Goal: Task Accomplishment & Management: Manage account settings

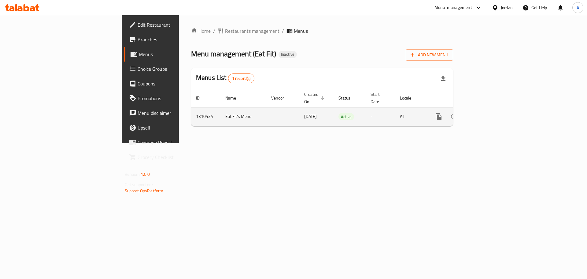
click at [487, 113] on icon "enhanced table" at bounding box center [482, 116] width 7 height 7
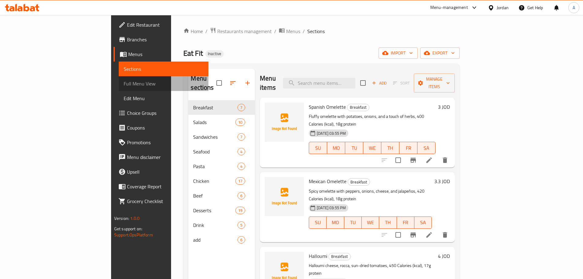
click at [124, 83] on span "Full Menu View" at bounding box center [164, 83] width 80 height 7
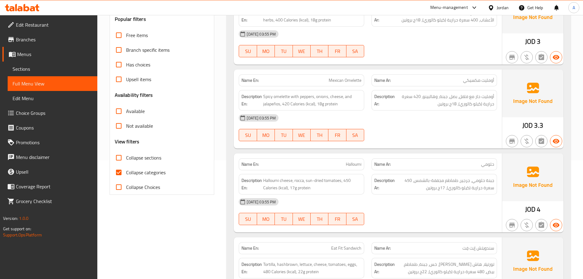
scroll to position [122, 0]
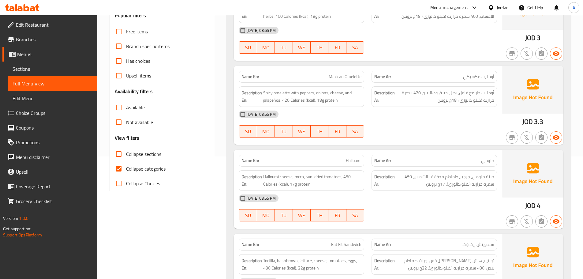
click at [146, 168] on span "Collapse categories" at bounding box center [145, 168] width 39 height 7
click at [126, 168] on input "Collapse categories" at bounding box center [118, 168] width 15 height 15
checkbox input "false"
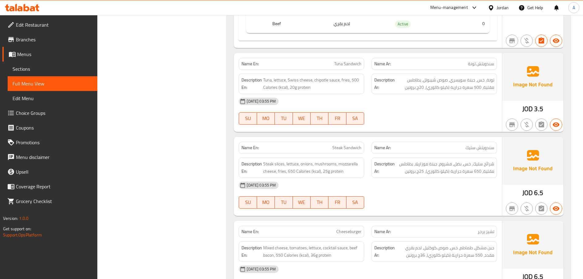
scroll to position [1866, 0]
click at [425, 177] on div "[DATE] 03:55 PM" at bounding box center [368, 184] width 266 height 15
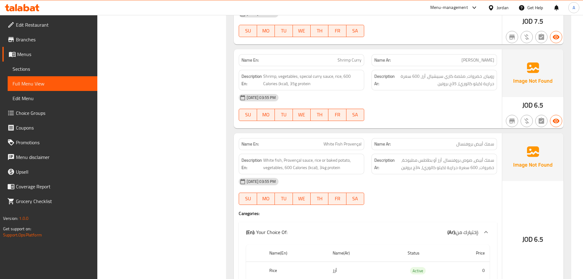
scroll to position [2417, 0]
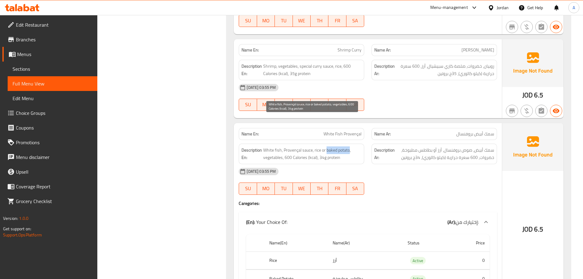
drag, startPoint x: 326, startPoint y: 119, endPoint x: 350, endPoint y: 119, distance: 23.9
click at [350, 146] on span "White fish, Provençal sauce, rice or baked potato, vegetables, 600 Calories (kc…" at bounding box center [312, 153] width 98 height 15
copy span "baked potato"
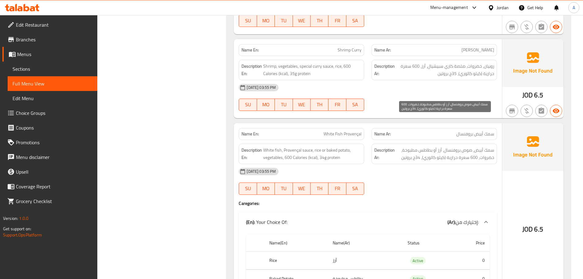
click at [416, 146] on span "سمك أبيض، صوص بروفنسال، أرز أو بطاطس مطبوخة، خضروات، 600 سعرة حرارية (كيلو كالو…" at bounding box center [445, 153] width 98 height 15
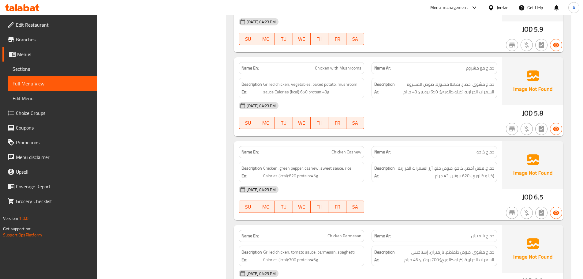
scroll to position [3609, 0]
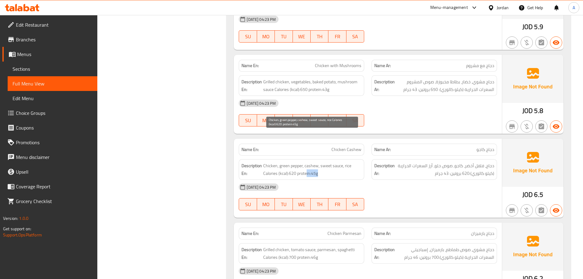
drag, startPoint x: 320, startPoint y: 143, endPoint x: 306, endPoint y: 143, distance: 13.8
click at [306, 162] on span "Chicken, green pepper, cashew, sweet sauce, rice Calories (kcal):620 protein:45g" at bounding box center [312, 169] width 98 height 15
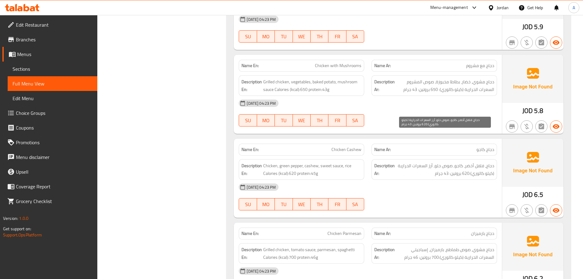
click at [427, 162] on span "دجاج، فلفل أخضر، كاجو، صوص حلو، أرز السعرات الحرارية (كيلو كالوري):620 بروتين: …" at bounding box center [445, 169] width 98 height 15
drag, startPoint x: 435, startPoint y: 142, endPoint x: 450, endPoint y: 144, distance: 14.5
click at [450, 162] on span "دجاج، فلفل أخضر، كاجو، صوص حلو، أرز السعرات الحرارية (كيلو كالوري):620 بروتين: …" at bounding box center [445, 169] width 98 height 15
click at [440, 162] on span "دجاج، فلفل أخضر، كاجو، صوص حلو، أرز السعرات الحرارية (كيلو كالوري):620 بروتين: …" at bounding box center [445, 169] width 98 height 15
drag, startPoint x: 435, startPoint y: 145, endPoint x: 461, endPoint y: 144, distance: 26.0
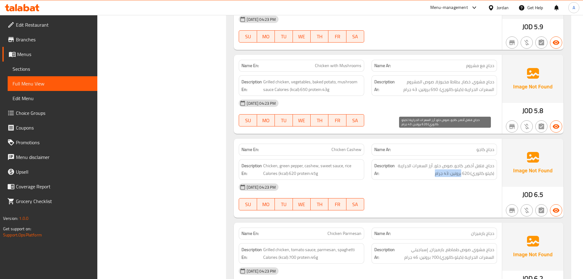
click at [461, 162] on span "دجاج، فلفل أخضر، كاجو، صوص حلو، أرز السعرات الحرارية (كيلو كالوري):620 بروتين: …" at bounding box center [445, 169] width 98 height 15
click at [417, 162] on span "دجاج، فلفل أخضر، كاجو، صوص حلو، أرز السعرات الحرارية (كيلو كالوري):620 بروتين: …" at bounding box center [445, 169] width 98 height 15
click at [347, 146] on span "Chicken Cashew" at bounding box center [346, 149] width 30 height 6
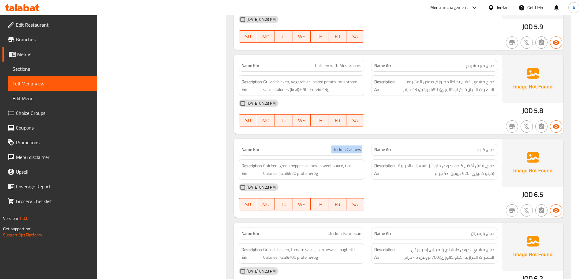
click at [347, 146] on span "Chicken Cashew" at bounding box center [346, 149] width 30 height 6
click at [464, 162] on span "دجاج، فلفل أخضر، كاجو، صوص حلو، أرز السعرات الحرارية (كيلو كالوري):620 بروتين: …" at bounding box center [445, 169] width 98 height 15
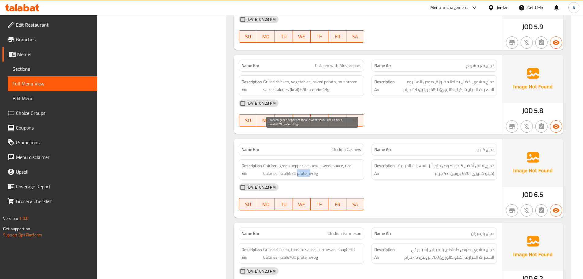
drag, startPoint x: 297, startPoint y: 143, endPoint x: 310, endPoint y: 143, distance: 12.5
click at [310, 162] on span "Chicken, green pepper, cashew, sweet sauce, rice Calories (kcal):620 protein:45g" at bounding box center [312, 169] width 98 height 15
copy span "protein"
click at [337, 146] on span "Chicken Cashew" at bounding box center [346, 149] width 30 height 6
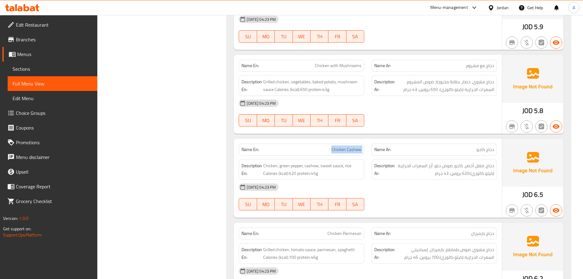
click at [337, 146] on span "Chicken Cashew" at bounding box center [346, 149] width 30 height 6
copy span "Chicken Cashew"
click at [410, 180] on div "[DATE] 04:23 PM" at bounding box center [368, 187] width 266 height 15
click at [459, 180] on div "[DATE] 04:23 PM" at bounding box center [368, 187] width 266 height 15
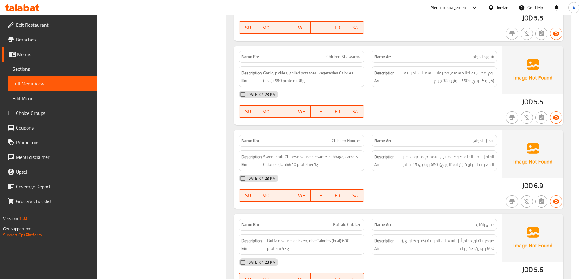
scroll to position [4038, 0]
drag, startPoint x: 263, startPoint y: 125, endPoint x: 282, endPoint y: 123, distance: 19.1
click at [282, 153] on span "Sweet chili, Chinese sauce, sesame, cabbage, carrots Calories (kcal):650 protei…" at bounding box center [312, 160] width 98 height 15
copy span "Sweet chili"
click at [456, 170] on div "08-09-2025 04:23 PM SU MO TU WE TH FR SA" at bounding box center [368, 187] width 266 height 34
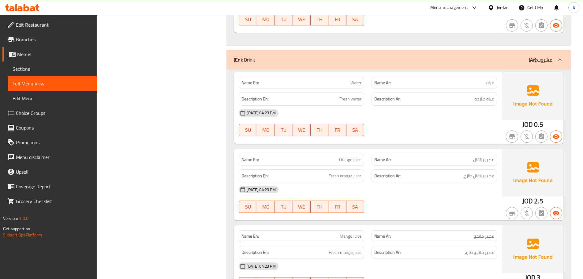
scroll to position [7372, 0]
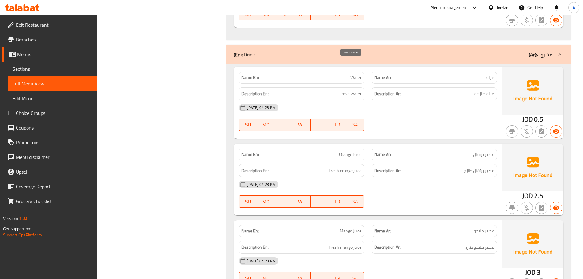
click at [344, 90] on span "Fresh water" at bounding box center [350, 94] width 22 height 8
drag, startPoint x: 344, startPoint y: 65, endPoint x: 327, endPoint y: 96, distance: 34.8
click at [344, 90] on span "Fresh water" at bounding box center [350, 94] width 22 height 8
copy span "Fresh water"
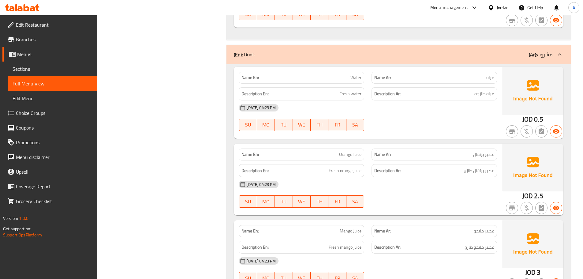
click at [475, 90] on span "مياه طازجه" at bounding box center [484, 94] width 20 height 8
click at [480, 90] on span "مياه طازجه" at bounding box center [484, 94] width 20 height 8
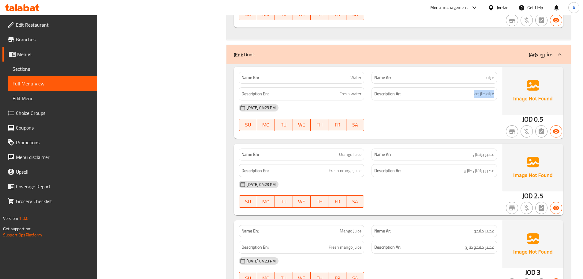
copy div "مياه طازجه"
click at [476, 167] on span "عصير برتقال طازج" at bounding box center [479, 171] width 30 height 8
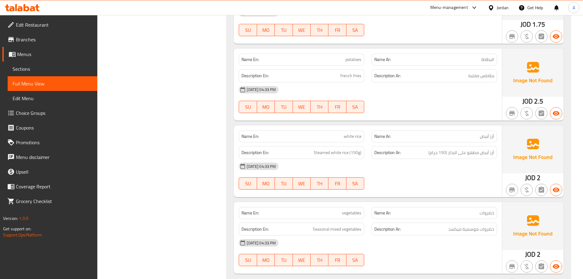
scroll to position [7923, 0]
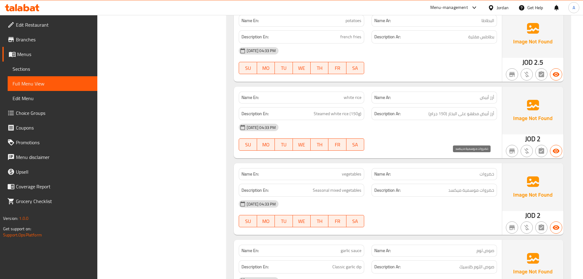
click at [460, 186] on span "خضروات موسمية ميكسد" at bounding box center [471, 190] width 46 height 8
click at [459, 186] on span "خضروات موسمية ميكسد" at bounding box center [471, 190] width 46 height 8
click at [457, 186] on span "خضروات موسمية ميكسد" at bounding box center [471, 190] width 46 height 8
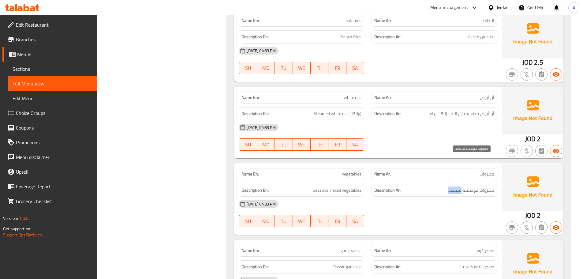
copy span "ميكسد"
click at [442, 196] on div "[DATE] 04:33 PM" at bounding box center [368, 203] width 266 height 15
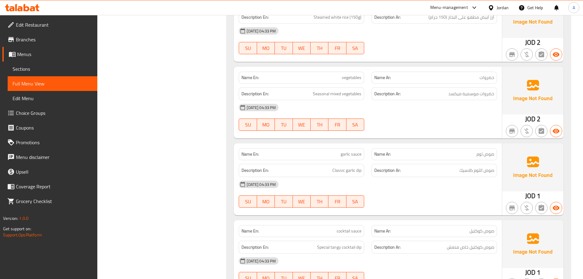
scroll to position [8026, 0]
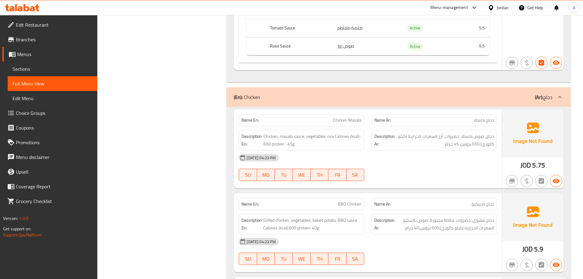
scroll to position [3223, 0]
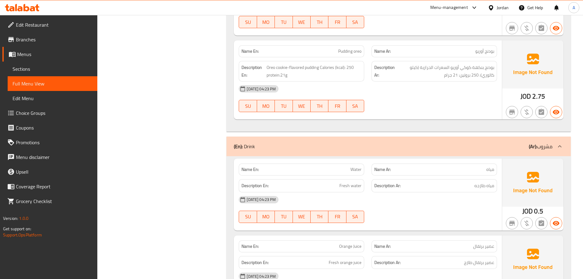
click at [46, 70] on span "Sections" at bounding box center [53, 68] width 80 height 7
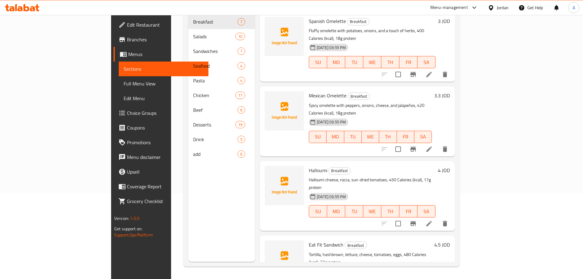
scroll to position [86, 0]
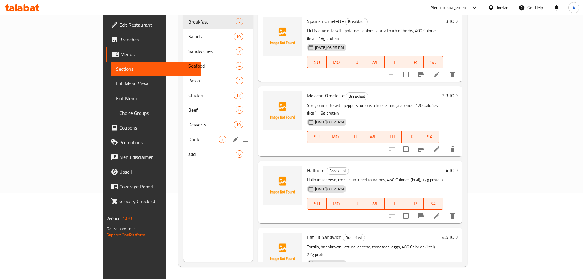
click at [188, 150] on span "add" at bounding box center [211, 153] width 47 height 7
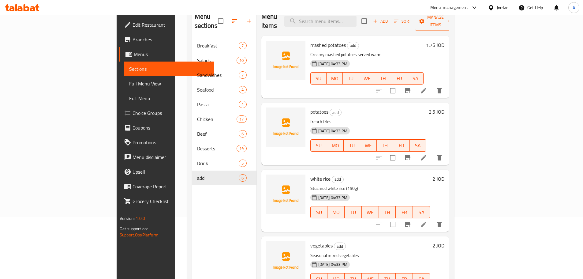
scroll to position [24, 0]
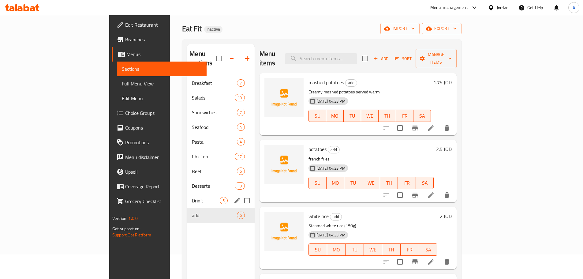
click at [192, 197] on span "Drink" at bounding box center [206, 200] width 28 height 7
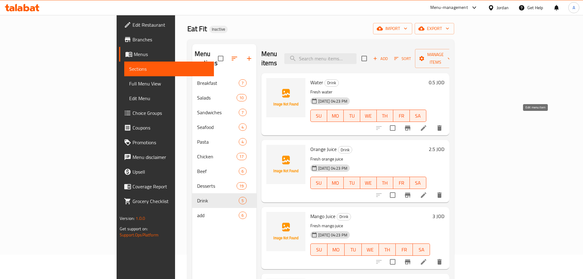
click at [427, 124] on icon at bounding box center [423, 127] width 7 height 7
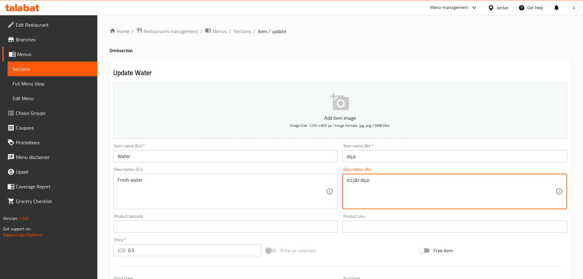
click at [353, 180] on textarea "مياه طازجه" at bounding box center [451, 191] width 209 height 29
paste textarea "نقية"
type textarea "مياه نقية"
click at [292, 160] on input "Water" at bounding box center [225, 156] width 225 height 12
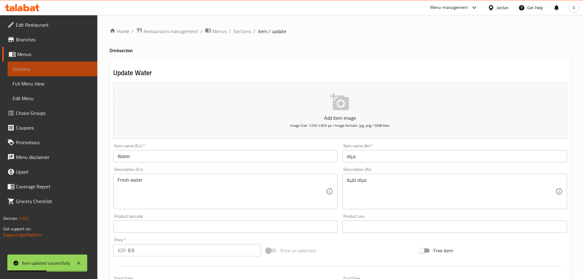
click at [28, 70] on span "Sections" at bounding box center [53, 68] width 80 height 7
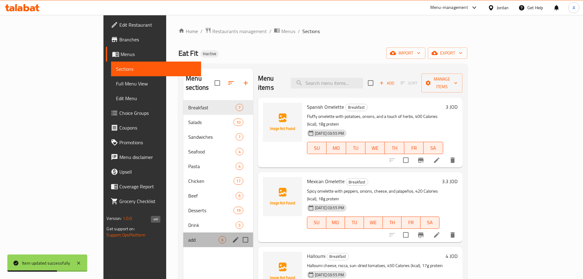
click at [188, 236] on span "add" at bounding box center [203, 239] width 30 height 7
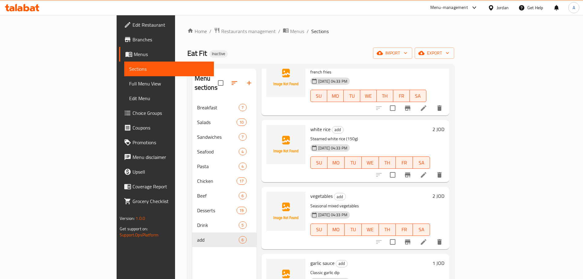
scroll to position [122, 0]
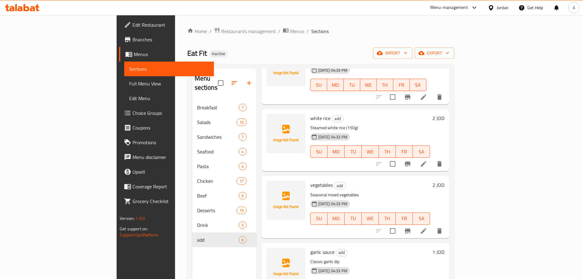
click at [432, 225] on li at bounding box center [423, 230] width 17 height 11
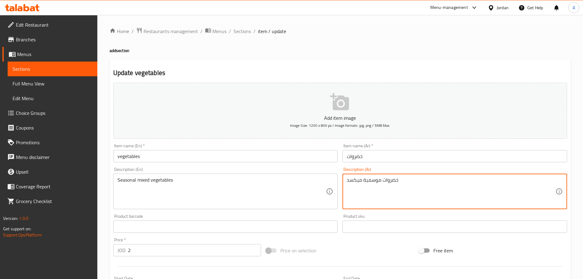
click at [355, 179] on textarea "خضروات موسمية ميكسد" at bounding box center [451, 191] width 209 height 29
paste textarea "شكلة"
type textarea "خضروات موسمية مشكلة"
click at [306, 161] on input "vegetables" at bounding box center [225, 156] width 225 height 12
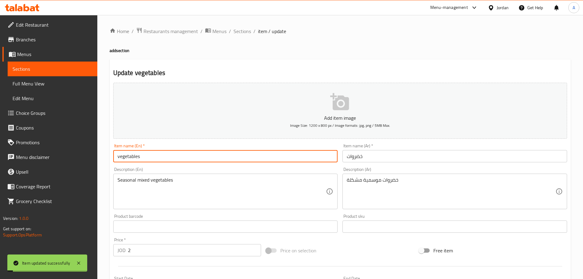
click at [30, 85] on span "Full Menu View" at bounding box center [53, 83] width 80 height 7
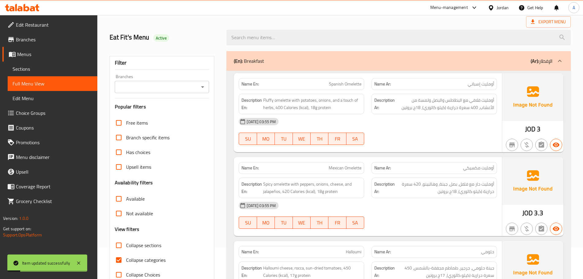
scroll to position [61, 0]
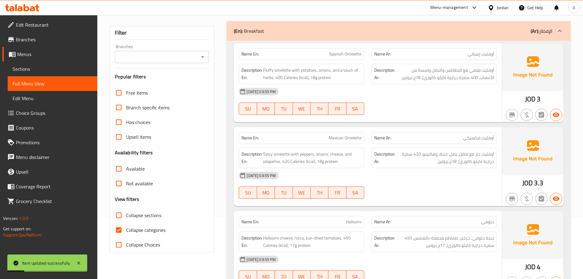
click at [118, 230] on input "Collapse categories" at bounding box center [118, 229] width 15 height 15
checkbox input "false"
click at [209, 138] on div "Upsell items" at bounding box center [162, 136] width 95 height 15
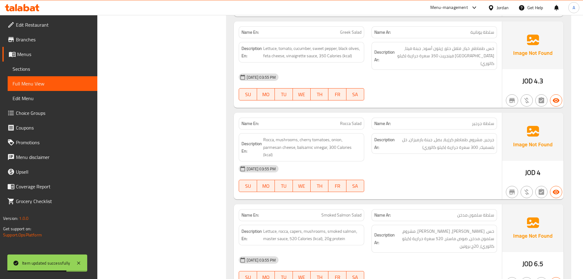
click at [404, 227] on span "خس، [PERSON_NAME]، [PERSON_NAME]، مشروم، سلمون مدخن، صوص ماستر، 520 سعرة حرارية…" at bounding box center [445, 238] width 98 height 23
drag, startPoint x: 424, startPoint y: 240, endPoint x: 438, endPoint y: 225, distance: 19.9
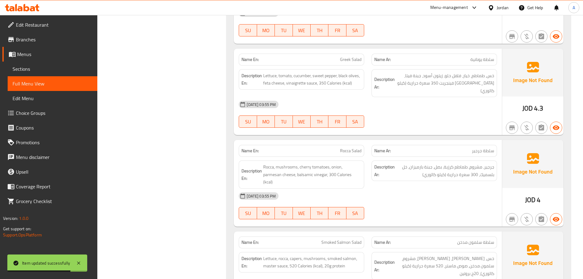
scroll to position [0, 0]
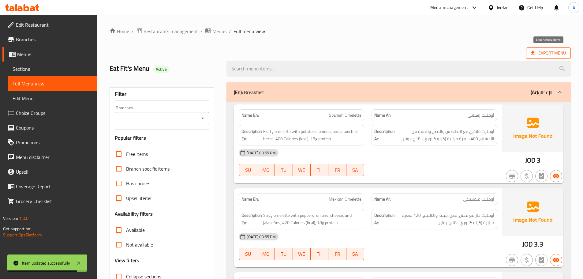
click at [538, 50] on span "Export Menu" at bounding box center [548, 53] width 35 height 8
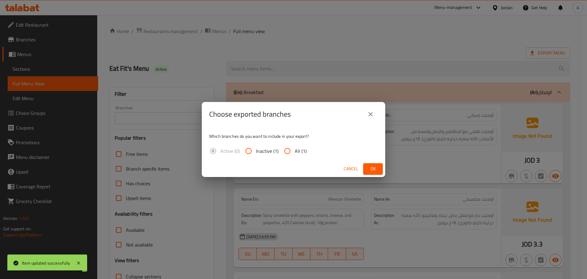
click at [292, 152] on input "All (1)" at bounding box center [287, 150] width 15 height 15
radio input "true"
click at [378, 167] on button "Ok" at bounding box center [373, 168] width 20 height 11
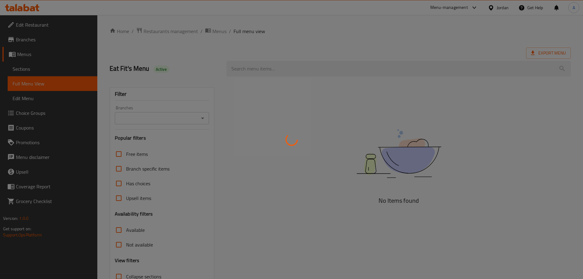
click at [219, 31] on div at bounding box center [291, 139] width 583 height 279
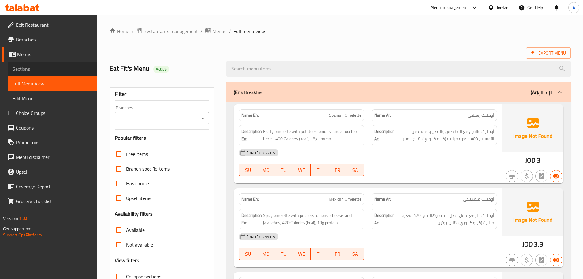
click at [15, 69] on span "Sections" at bounding box center [53, 68] width 80 height 7
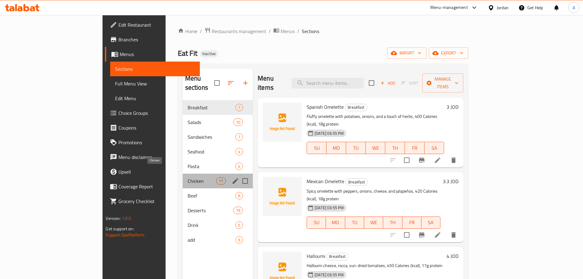
click at [188, 177] on span "Chicken" at bounding box center [202, 180] width 28 height 7
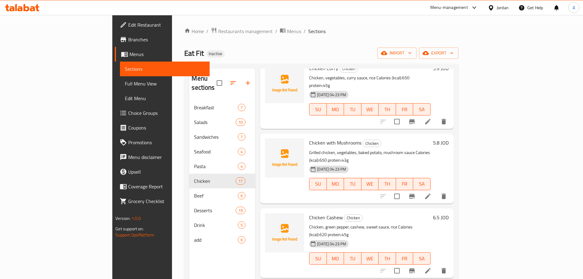
scroll to position [218, 0]
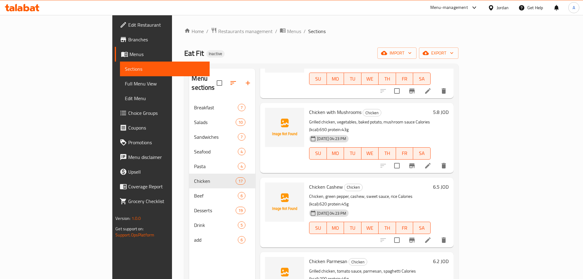
click at [436, 234] on li at bounding box center [427, 239] width 17 height 11
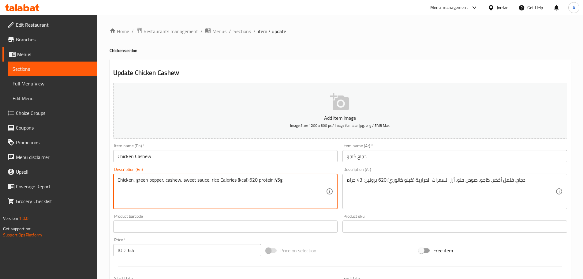
click at [274, 179] on textarea "Chicken, green pepper, cashew, sweet sauce, rice Calories (kcal):620 protein:45g" at bounding box center [221, 191] width 209 height 29
click at [278, 180] on textarea "Chicken, green pepper, cashew, sweet sauce, rice Calories (kcal):620 protein:45g" at bounding box center [221, 191] width 209 height 29
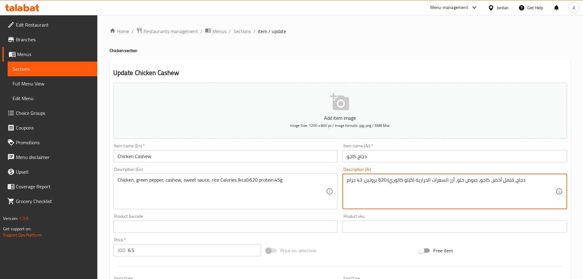
click at [359, 180] on textarea "دجاج، فلفل أخضر، كاجو، صوص حلو، أرز السعرات الحرارية (كيلو كالوري):620 بروتين: …" at bounding box center [451, 191] width 209 height 29
type textarea "دجاج، فلفل أخضر، كاجو، صوص حلو، أرز السعرات الحرارية (كيلو كالوري):620 بروتين: …"
click at [377, 159] on input "دجاج كاجو" at bounding box center [454, 156] width 225 height 12
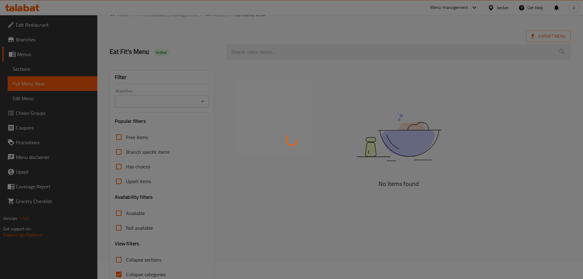
scroll to position [47, 0]
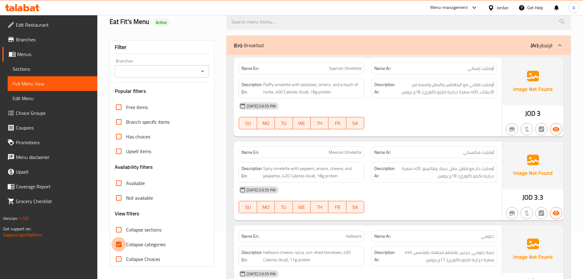
drag, startPoint x: 124, startPoint y: 242, endPoint x: 145, endPoint y: 242, distance: 20.5
click at [125, 242] on input "Collapse categories" at bounding box center [118, 244] width 15 height 15
checkbox input "false"
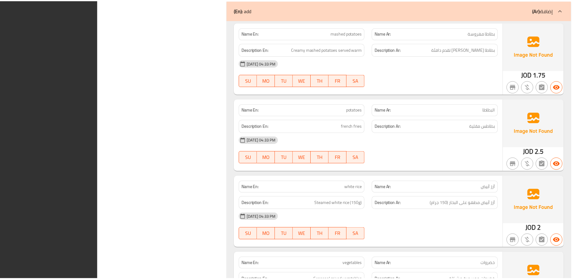
scroll to position [8026, 0]
